Goal: Check status: Check status

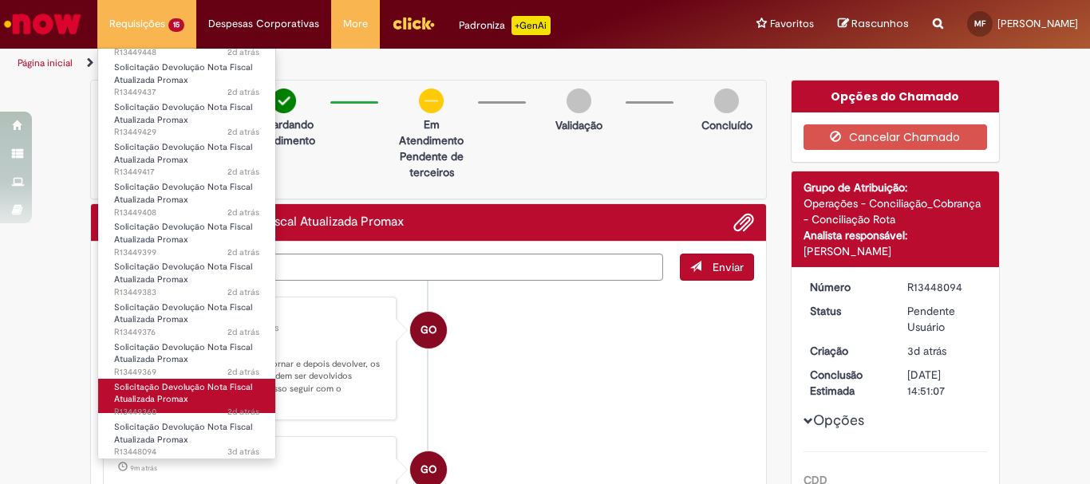
click at [198, 404] on link "Solicitação Devolução Nota Fiscal Atualizada Promax 2d atrás 2 dias atrás R1344…" at bounding box center [186, 396] width 177 height 34
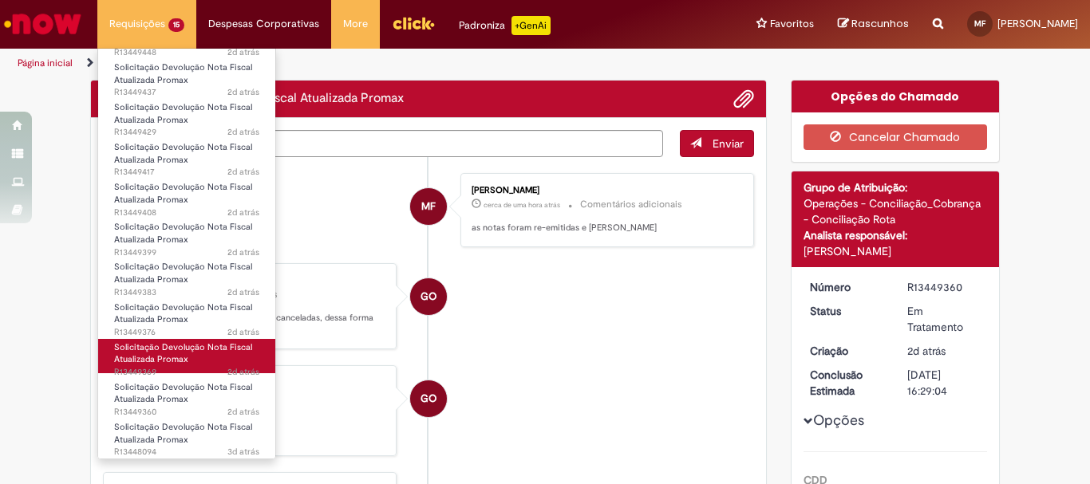
click at [193, 368] on span "2d atrás 2 dias atrás R13449369" at bounding box center [186, 372] width 145 height 13
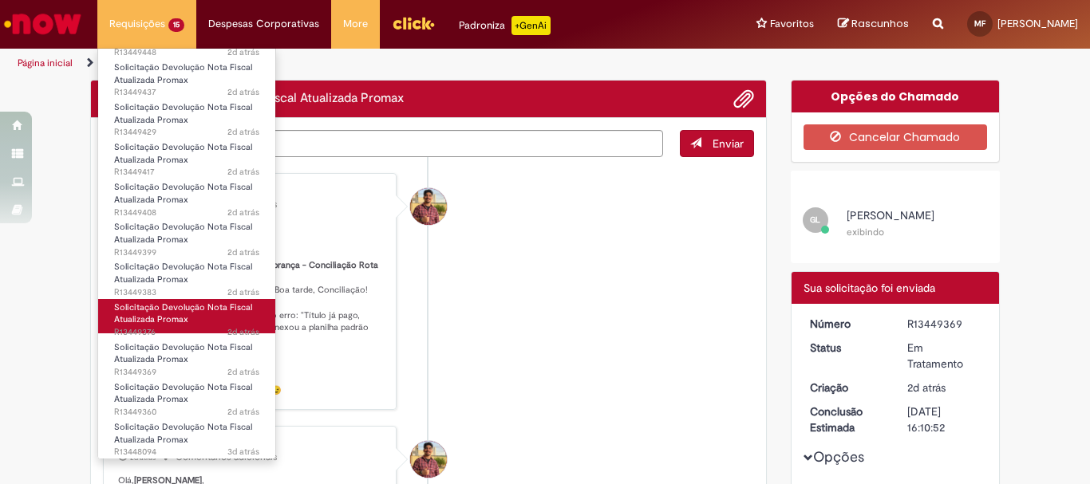
click at [186, 312] on span "Solicitação Devolução Nota Fiscal Atualizada Promax" at bounding box center [183, 313] width 138 height 25
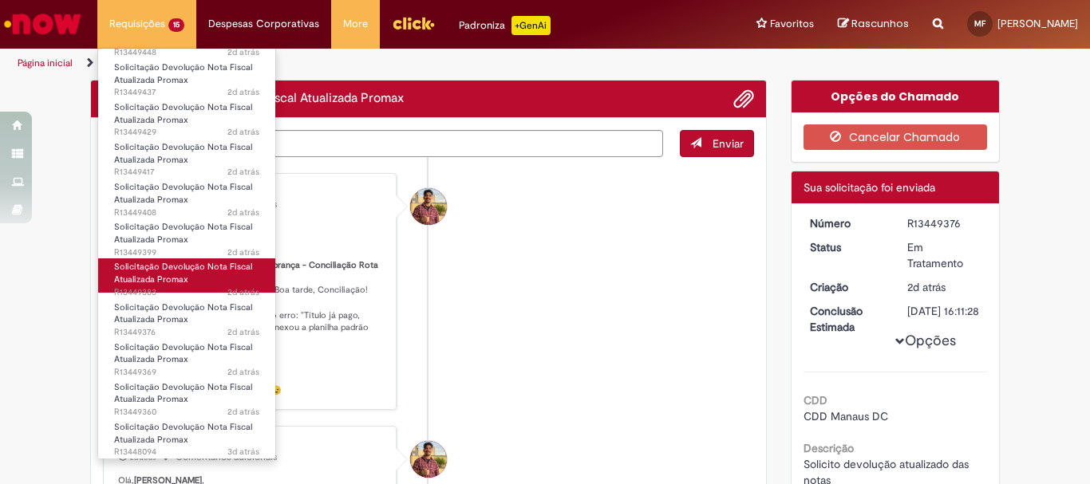
click at [187, 286] on span "2d atrás 2 dias atrás R13449383" at bounding box center [186, 292] width 145 height 13
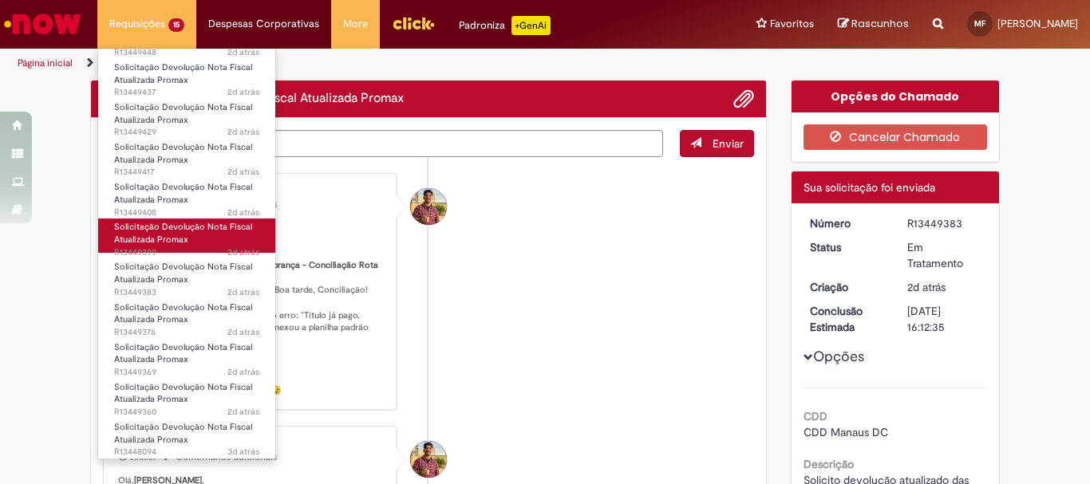
click at [189, 242] on link "Solicitação Devolução Nota Fiscal Atualizada Promax 2d atrás 2 dias atrás R1344…" at bounding box center [186, 236] width 177 height 34
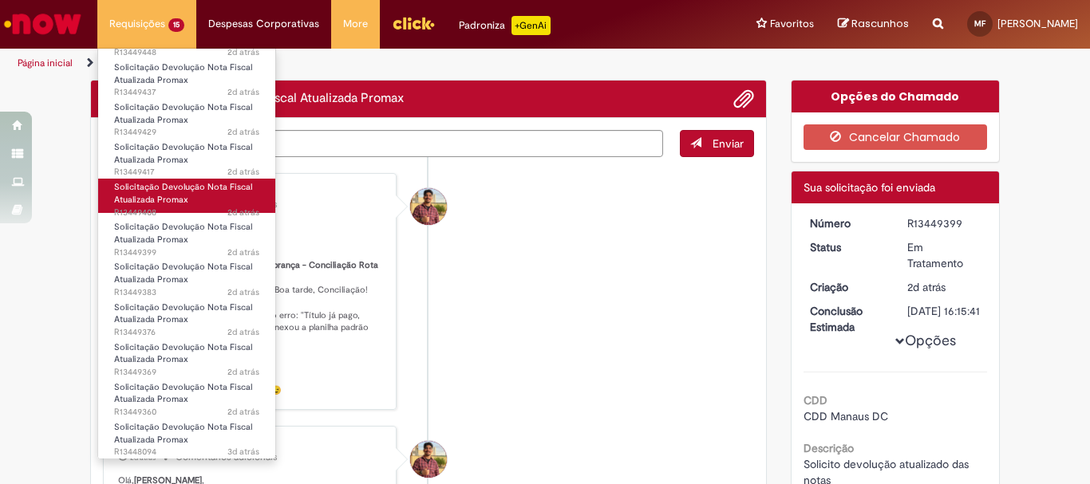
click at [208, 198] on link "Solicitação Devolução Nota Fiscal Atualizada Promax 2d atrás 2 dias atrás R1344…" at bounding box center [186, 196] width 177 height 34
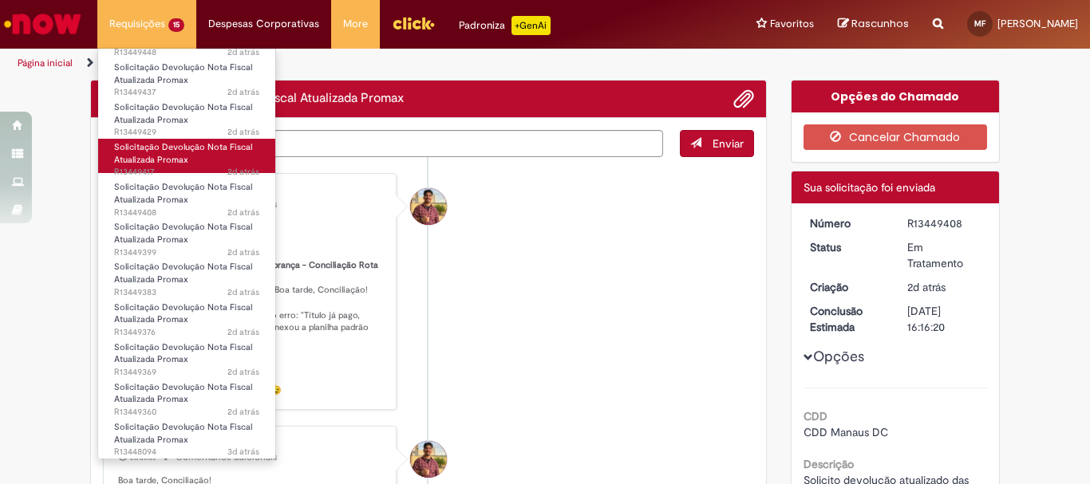
click at [206, 157] on link "Solicitação Devolução Nota Fiscal Atualizada Promax 2d atrás 2 dias atrás R1344…" at bounding box center [186, 156] width 177 height 34
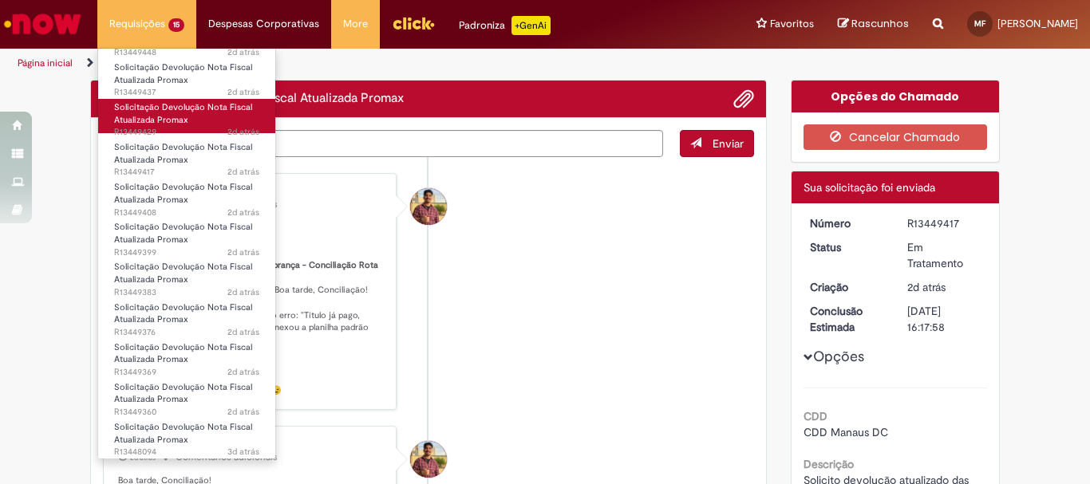
click at [207, 119] on link "Solicitação Devolução Nota Fiscal Atualizada Promax 2d atrás 2 dias atrás R1344…" at bounding box center [186, 116] width 177 height 34
